Goal: Find specific page/section: Find specific page/section

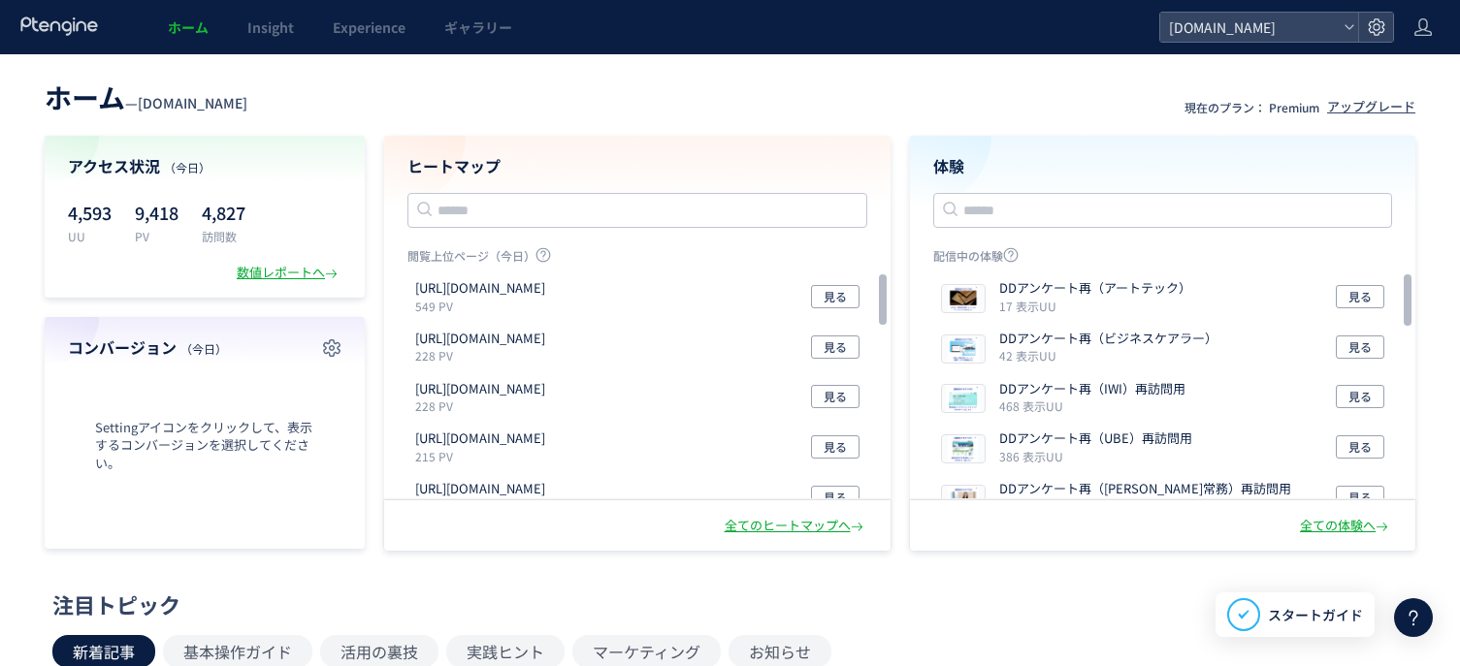
click at [754, 108] on header "ホーム — [DOMAIN_NAME] 現在のプラン： Premium アップグレード" at bounding box center [730, 95] width 1370 height 43
click at [1424, 16] on div at bounding box center [1422, 27] width 19 height 54
click at [752, 112] on header "ホーム — [DOMAIN_NAME] 現在のプラン： Premium アップグレード" at bounding box center [730, 95] width 1370 height 43
click at [456, 37] on link "ギャラリー" at bounding box center [478, 27] width 107 height 54
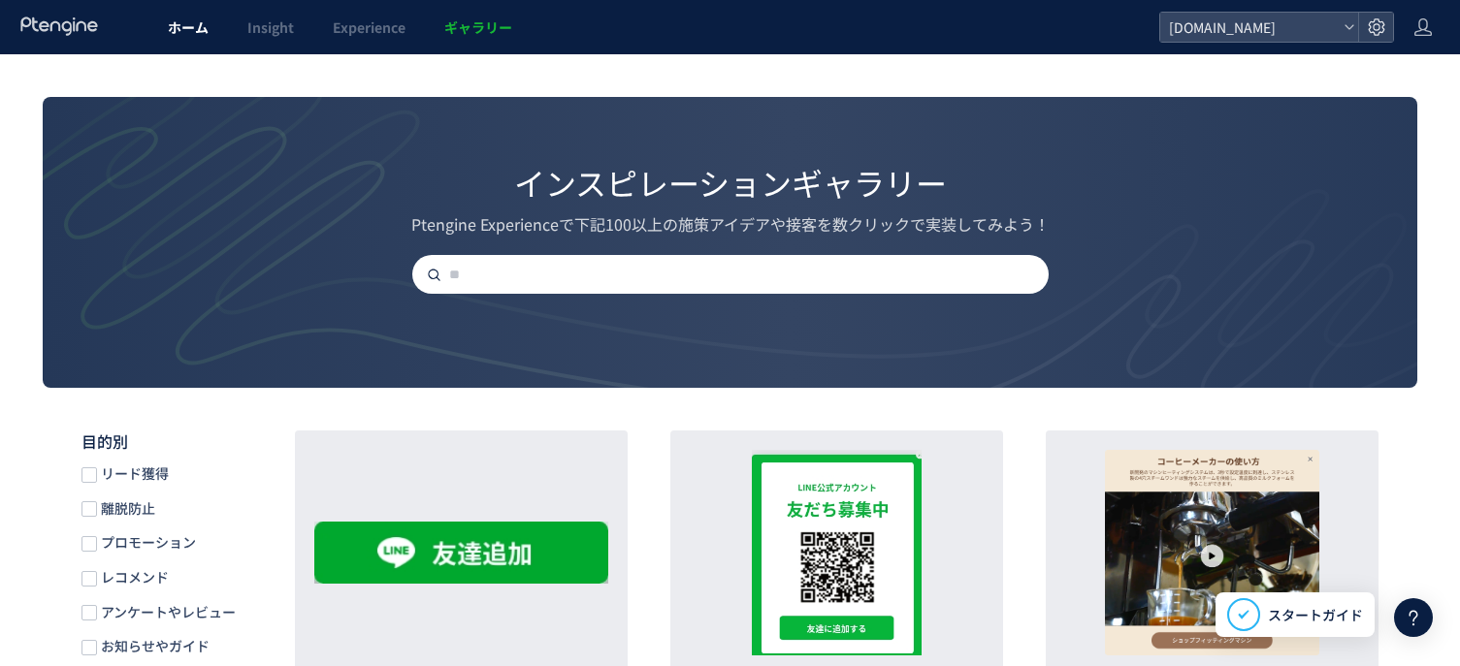
click at [165, 39] on link "ホーム" at bounding box center [188, 27] width 80 height 54
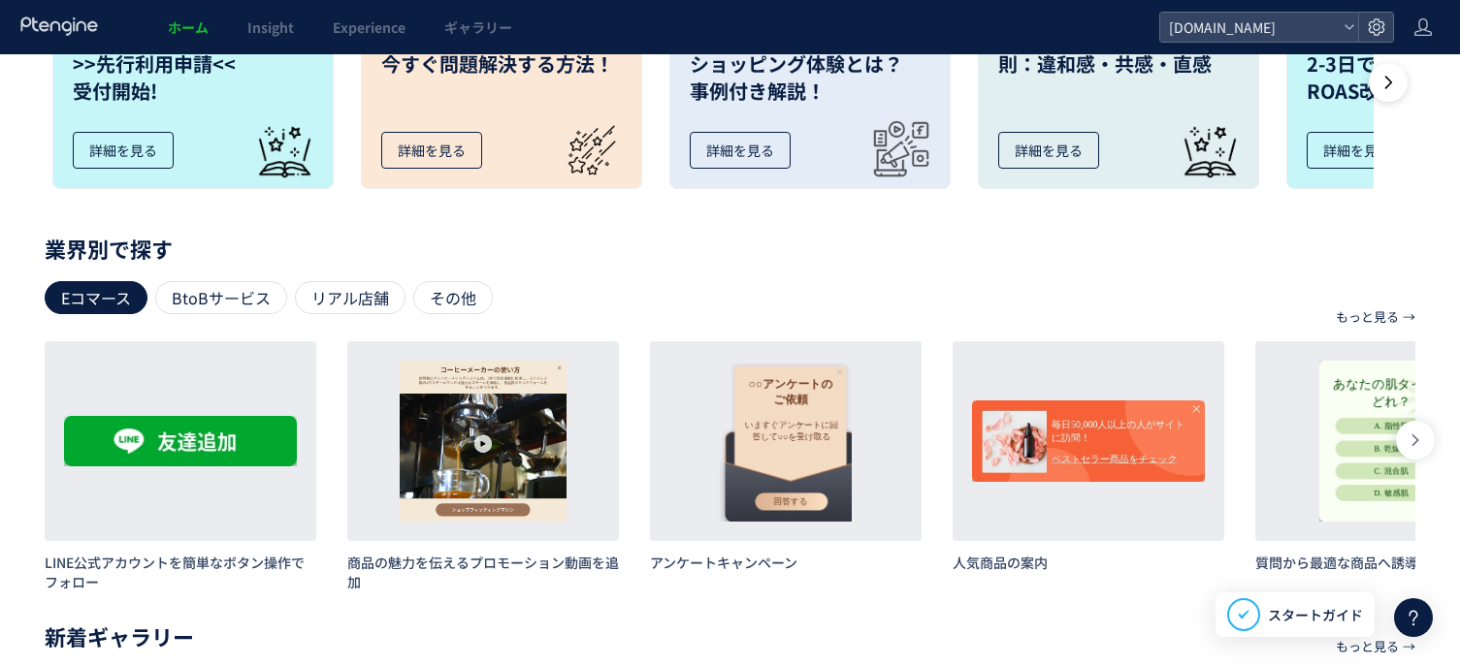
scroll to position [873, 0]
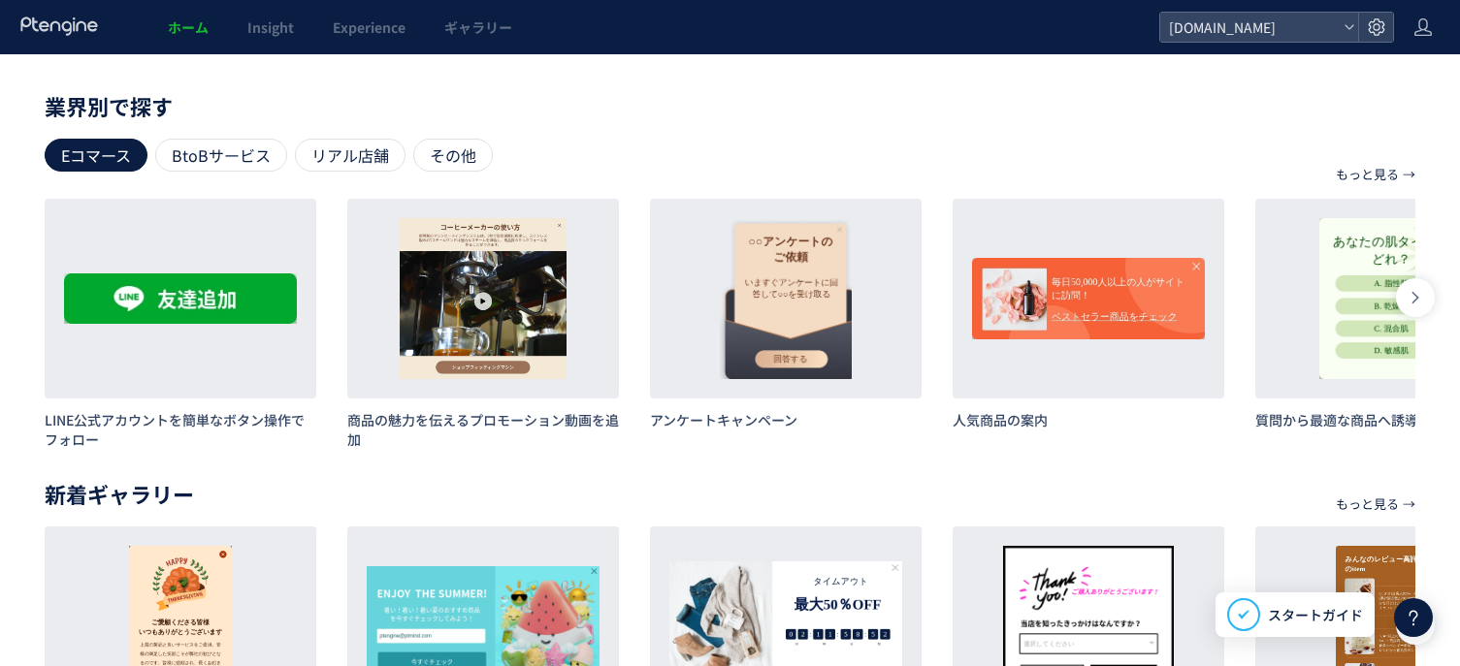
click at [323, 458] on div "もっと見る → 目的別で探す リード獲得 離脱防止 プロモーション レコメンド アンケートやレビュー お知らせやガイド サイト利用促進 もっと見る → 業界別…" at bounding box center [730, 438] width 1370 height 677
click at [934, 650] on div "詳細 作成 ロイヤルユーザーに感謝のメッセージ 詳細 作成 メールリストを増やす 詳細 作成 SALE期間カウントダウンで訴求することにより、期間内での購買を…" at bounding box center [730, 652] width 1370 height 250
